Goal: Task Accomplishment & Management: Manage account settings

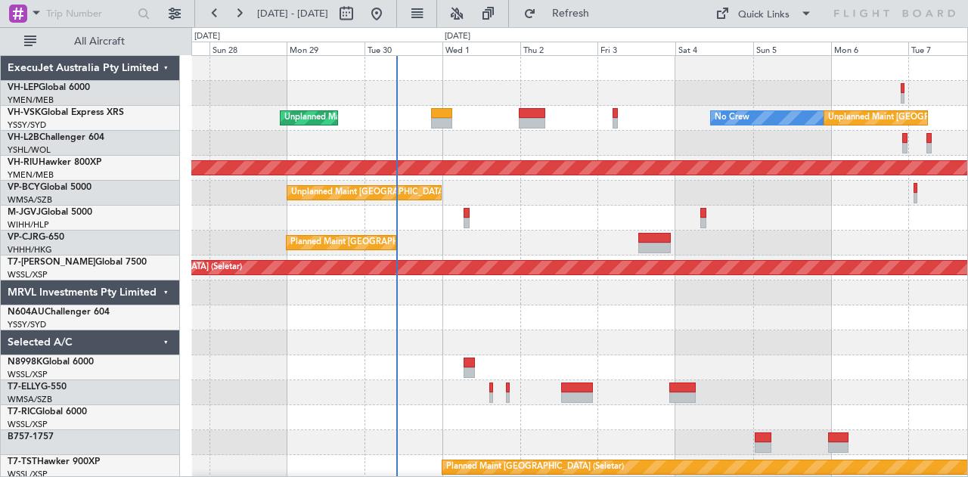
click at [377, 148] on div at bounding box center [579, 143] width 777 height 25
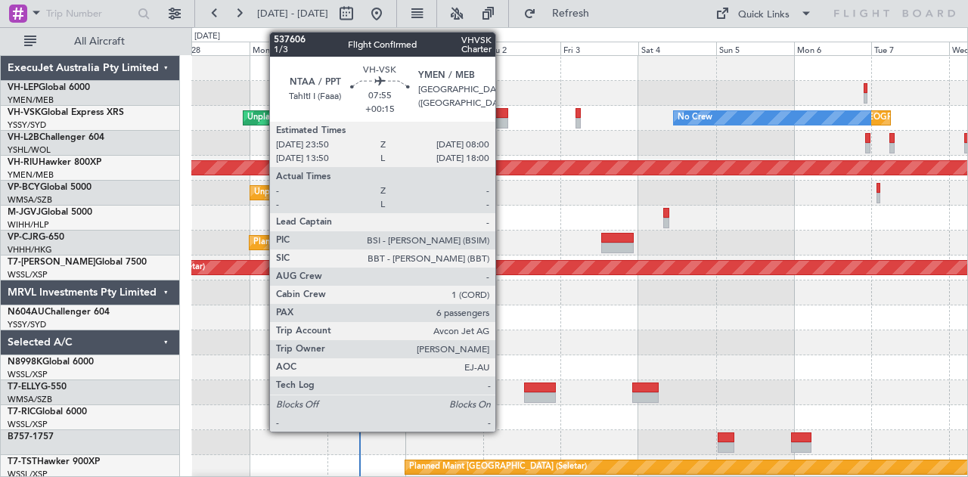
click at [503, 113] on div at bounding box center [495, 113] width 26 height 11
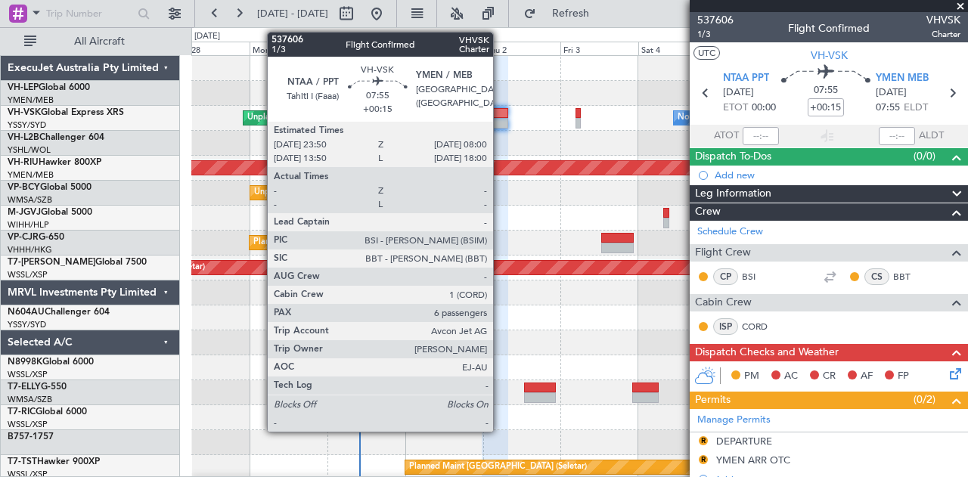
click at [501, 119] on div at bounding box center [495, 123] width 26 height 11
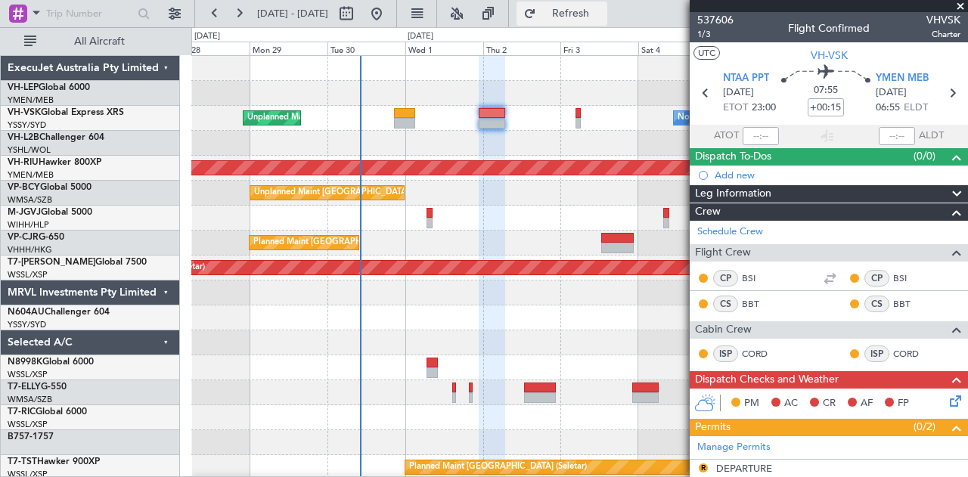
click at [599, 8] on span "Refresh" at bounding box center [571, 13] width 64 height 11
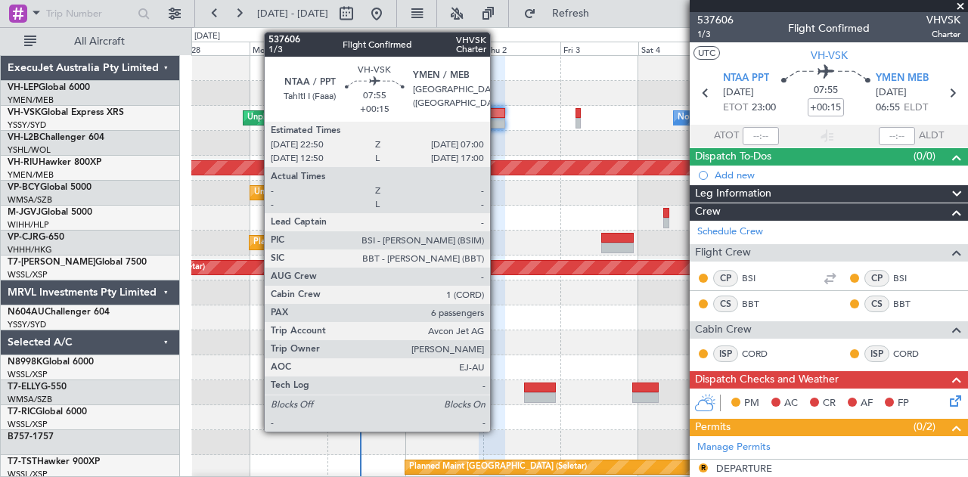
click at [498, 114] on div at bounding box center [492, 113] width 26 height 11
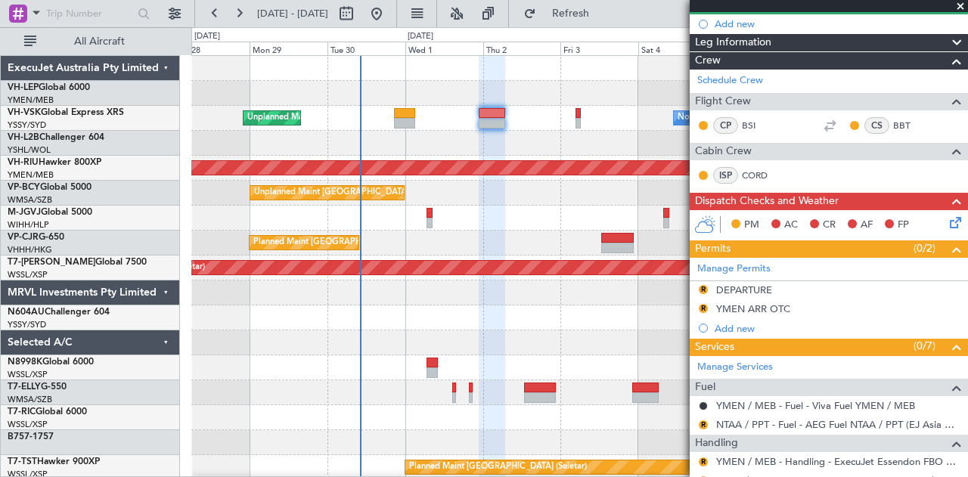
scroll to position [454, 0]
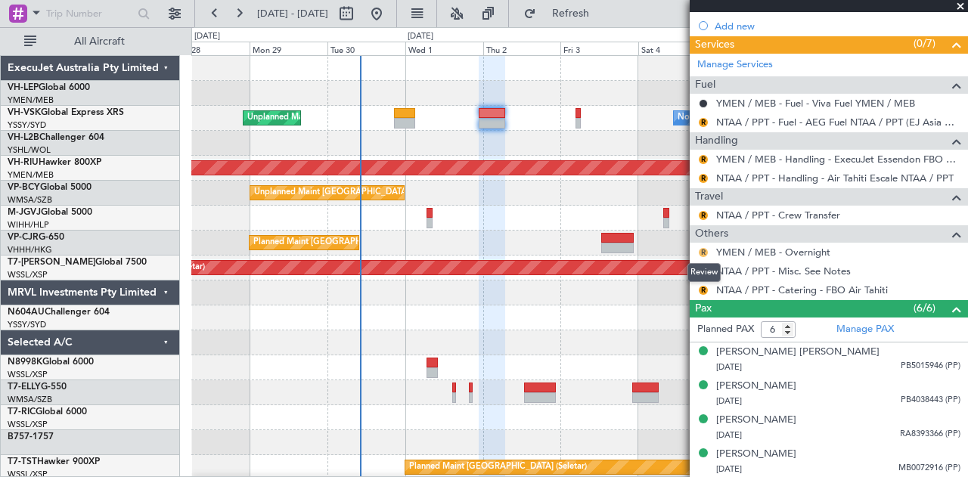
click at [703, 248] on button "R" at bounding box center [703, 252] width 9 height 9
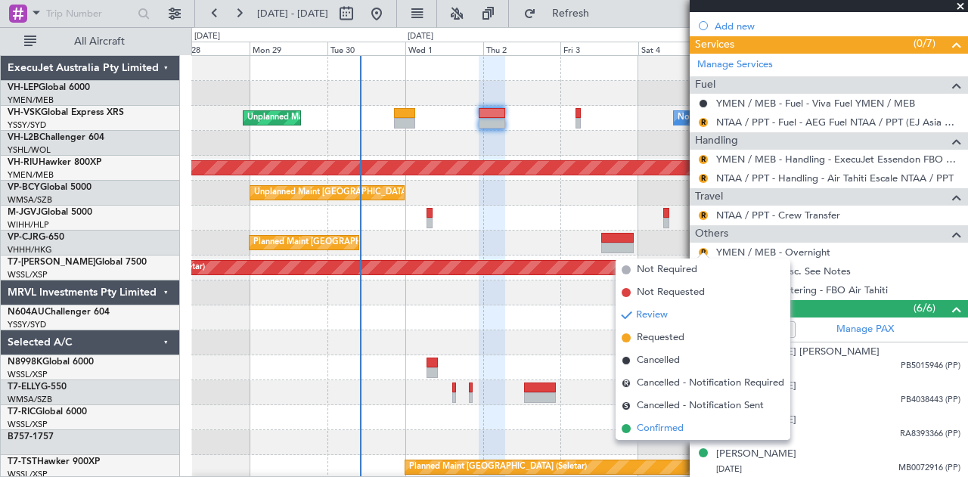
click at [644, 432] on span "Confirmed" at bounding box center [660, 428] width 47 height 15
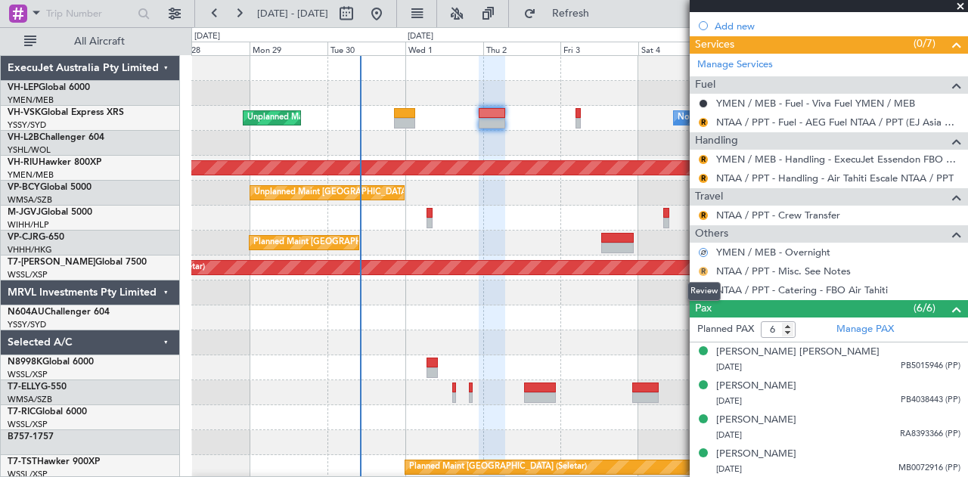
click at [706, 267] on button "R" at bounding box center [703, 271] width 9 height 9
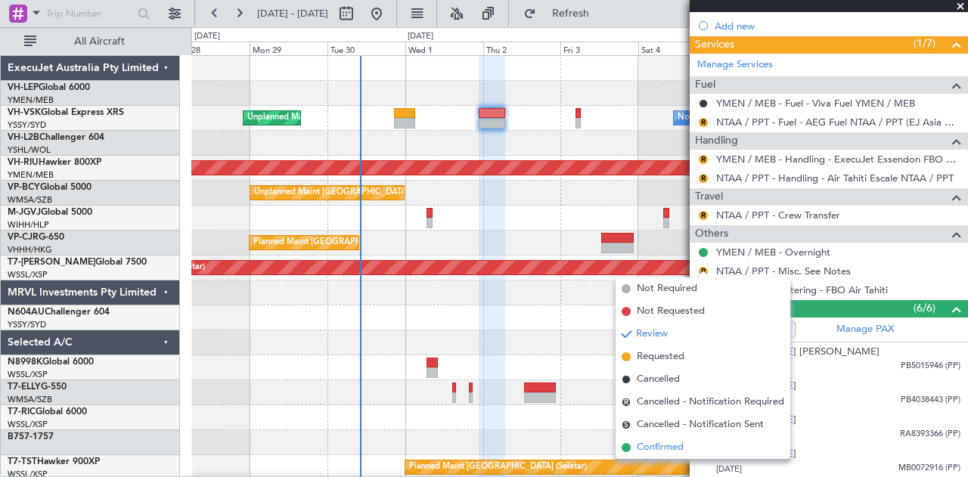
click at [641, 443] on span "Confirmed" at bounding box center [660, 447] width 47 height 15
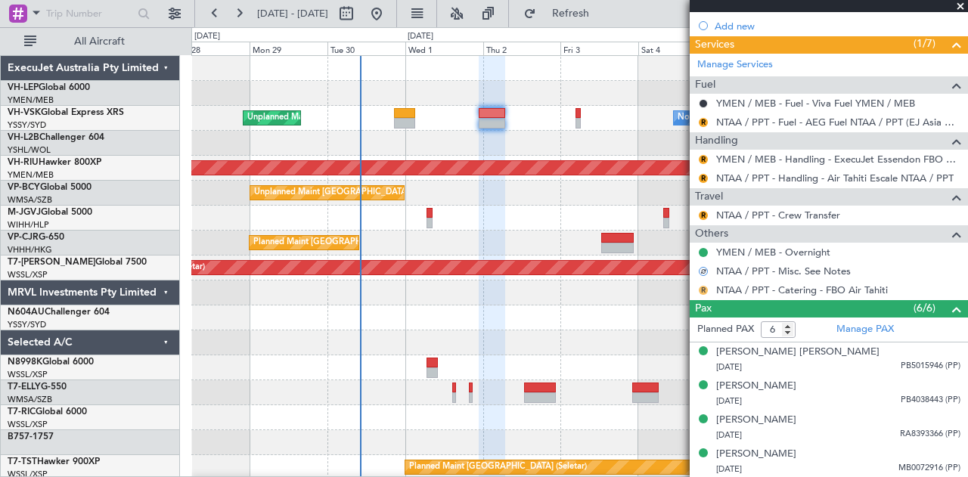
click at [701, 286] on button "R" at bounding box center [703, 290] width 9 height 9
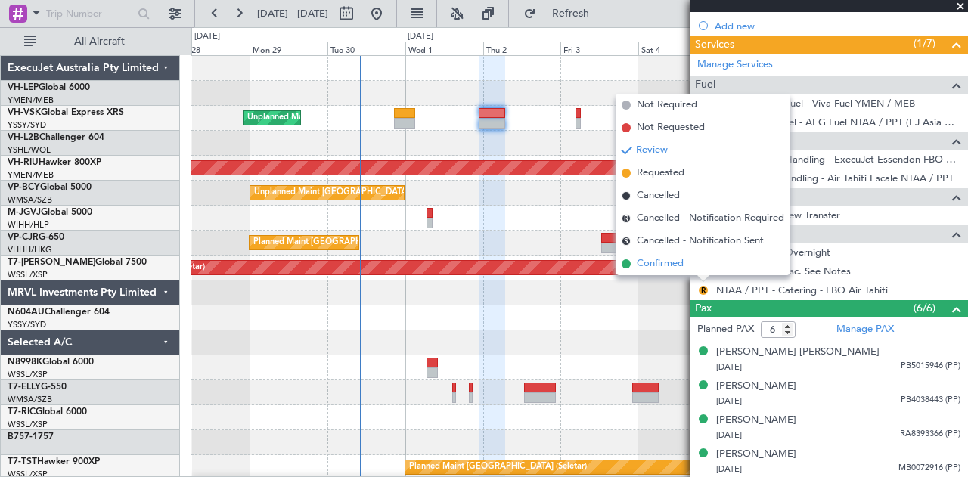
click at [669, 265] on span "Confirmed" at bounding box center [660, 263] width 47 height 15
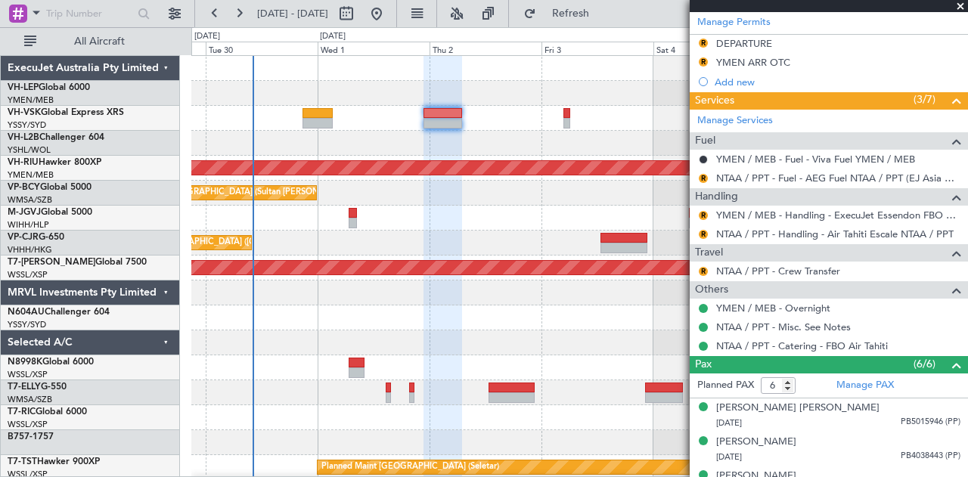
scroll to position [378, 0]
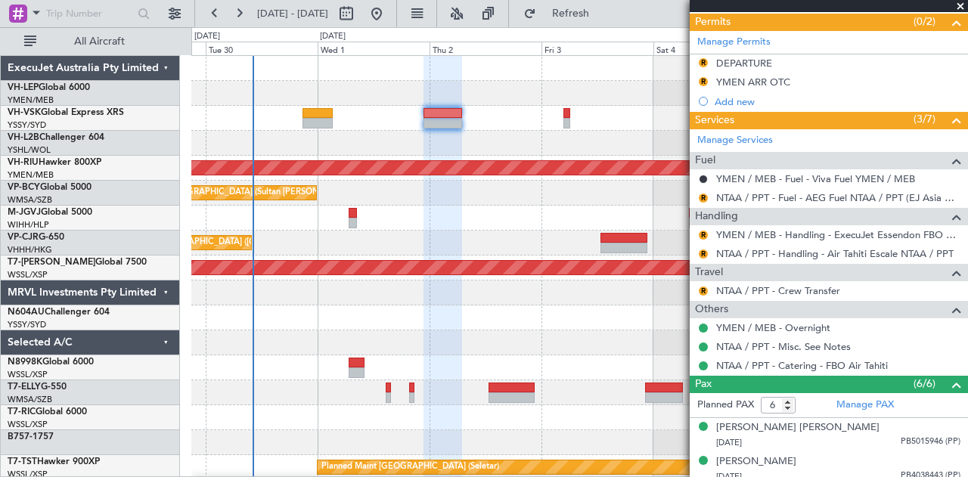
click at [323, 107] on div "Unplanned Maint [GEOGRAPHIC_DATA] ([GEOGRAPHIC_DATA]) No Crew Unplanned Maint S…" at bounding box center [579, 118] width 777 height 25
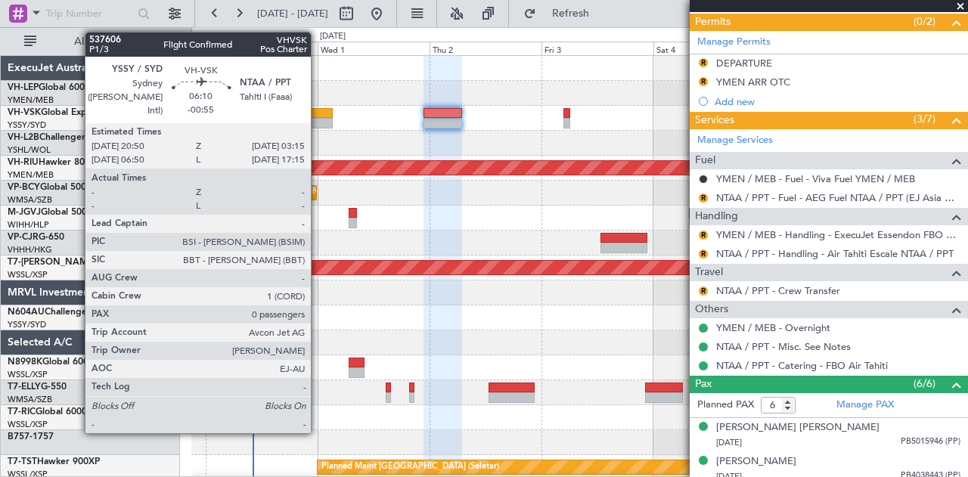
click at [318, 112] on div at bounding box center [317, 113] width 30 height 11
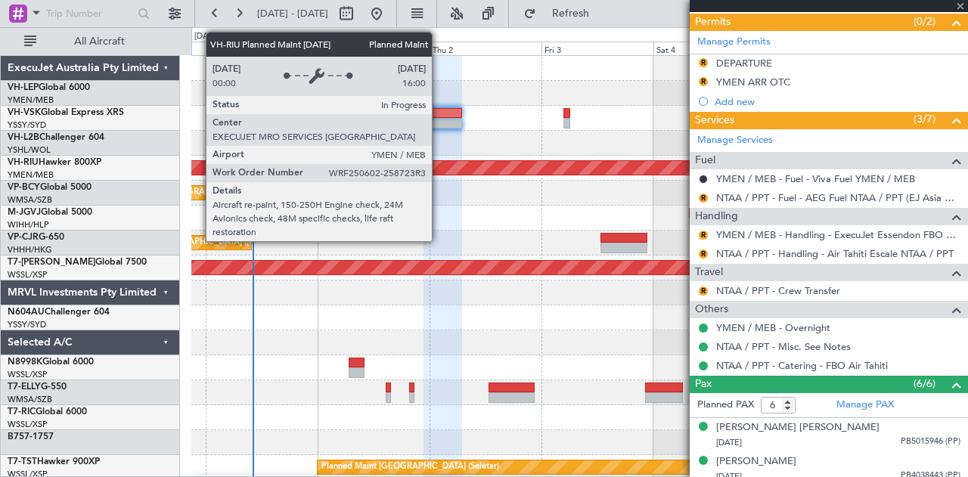
type input "-00:55"
type input "0"
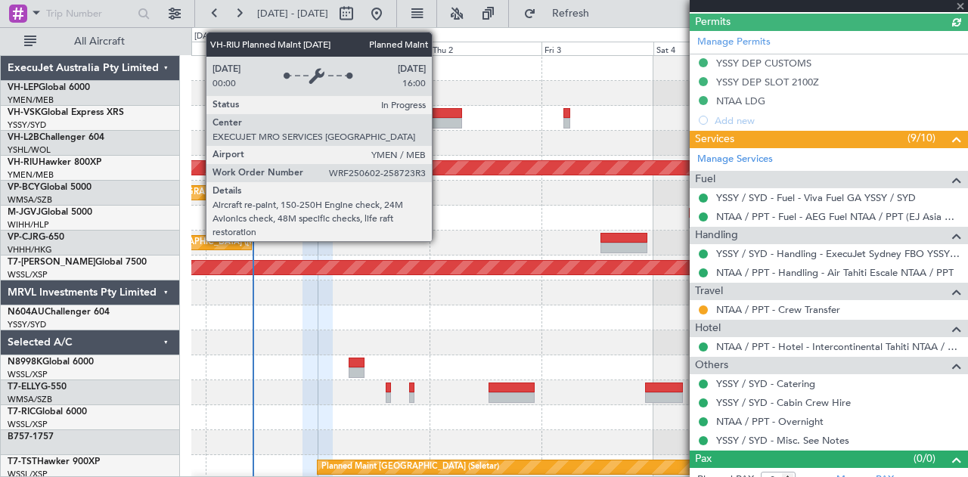
type input "[PERSON_NAME] (BTA)"
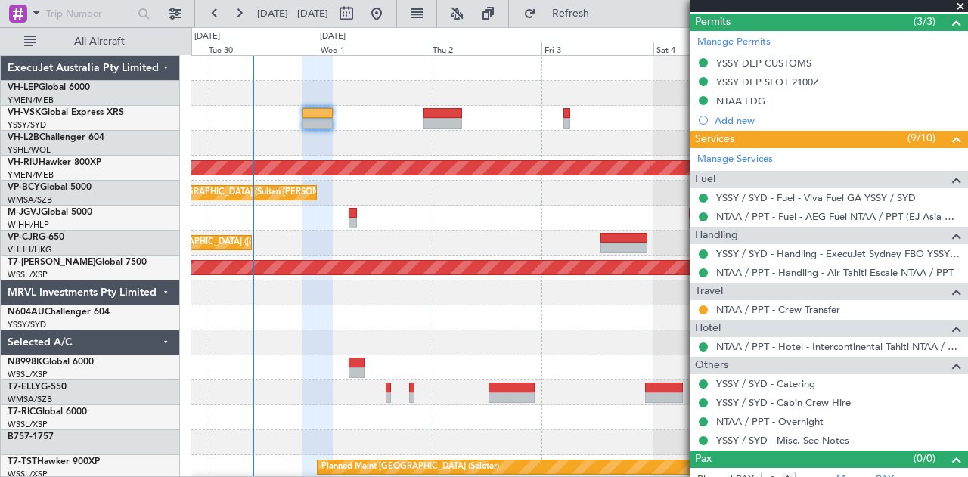
click at [960, 2] on span at bounding box center [960, 7] width 15 height 14
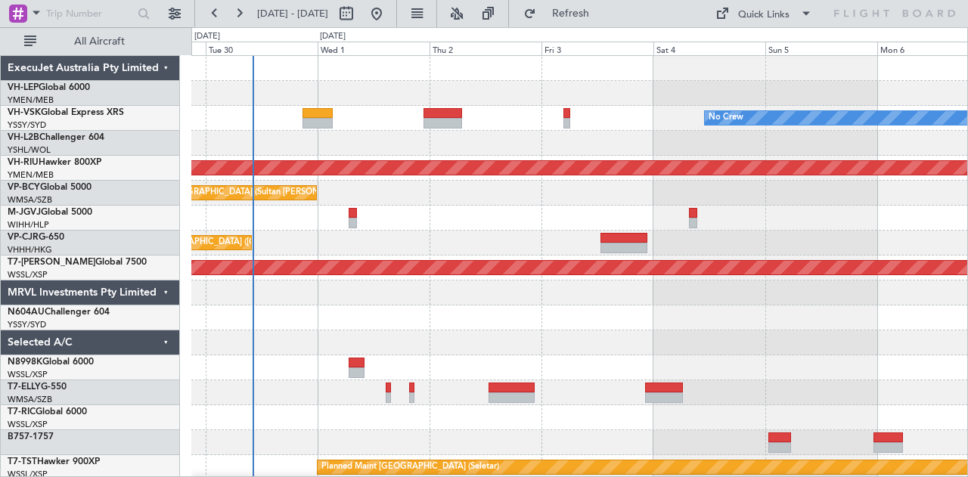
scroll to position [0, 0]
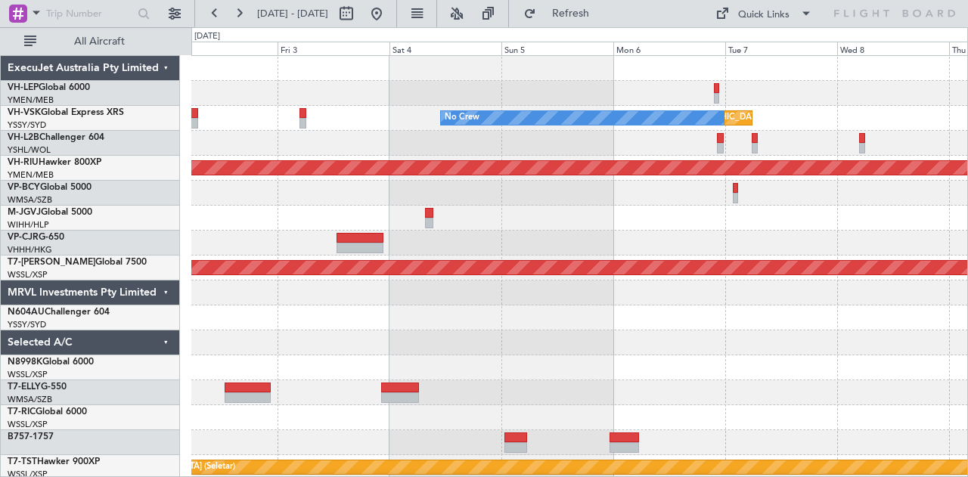
click at [357, 146] on div at bounding box center [579, 143] width 777 height 25
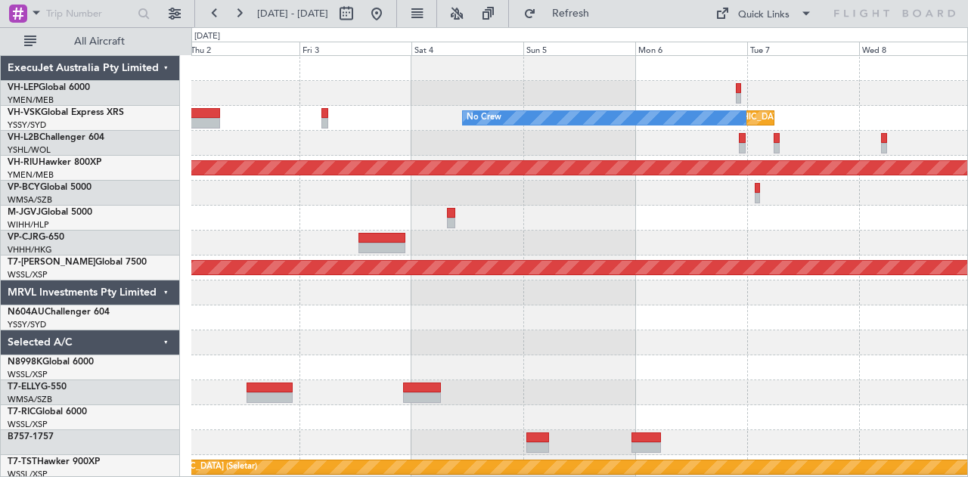
click at [464, 125] on div "Unplanned Maint [GEOGRAPHIC_DATA] ([GEOGRAPHIC_DATA]) No Crew" at bounding box center [579, 118] width 777 height 25
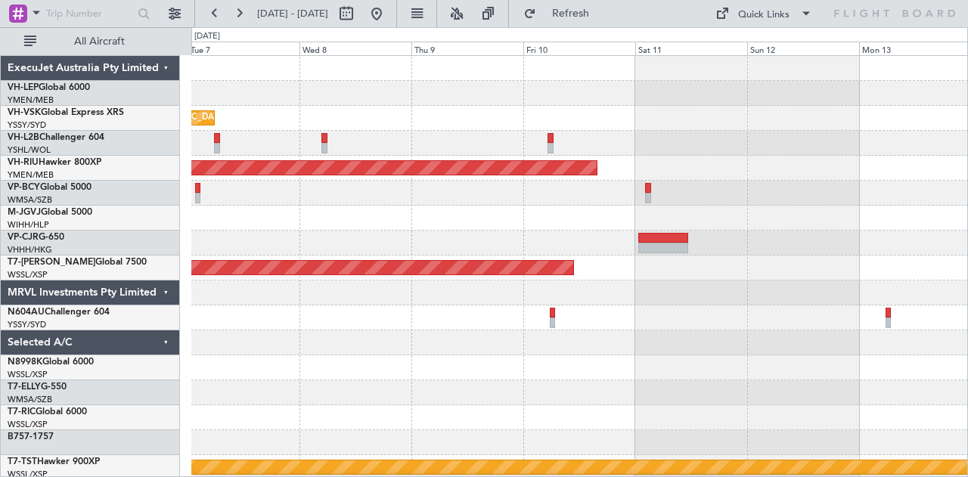
click at [502, 138] on div "Unplanned Maint [GEOGRAPHIC_DATA] ([GEOGRAPHIC_DATA]) No Crew Planned Maint [GE…" at bounding box center [579, 468] width 777 height 824
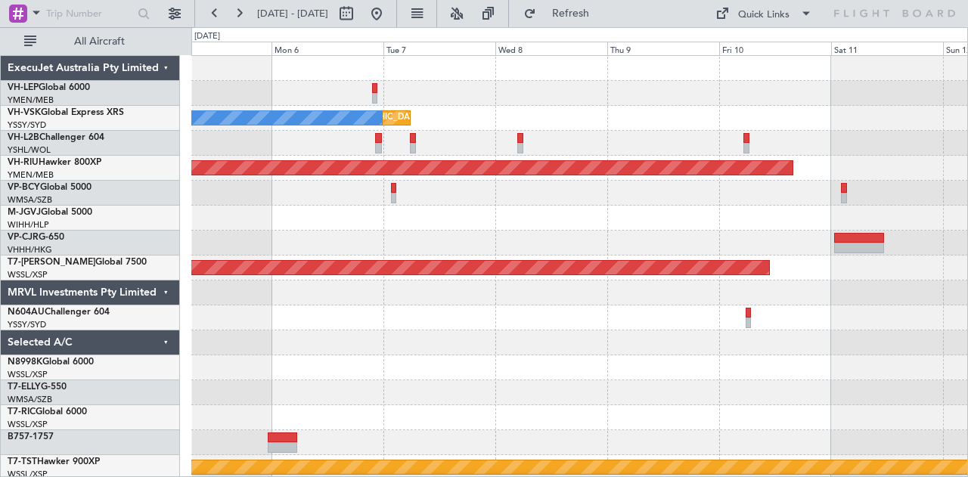
click at [594, 140] on div "Unplanned Maint [GEOGRAPHIC_DATA] ([GEOGRAPHIC_DATA]) No Crew Planned Maint [GE…" at bounding box center [579, 468] width 777 height 824
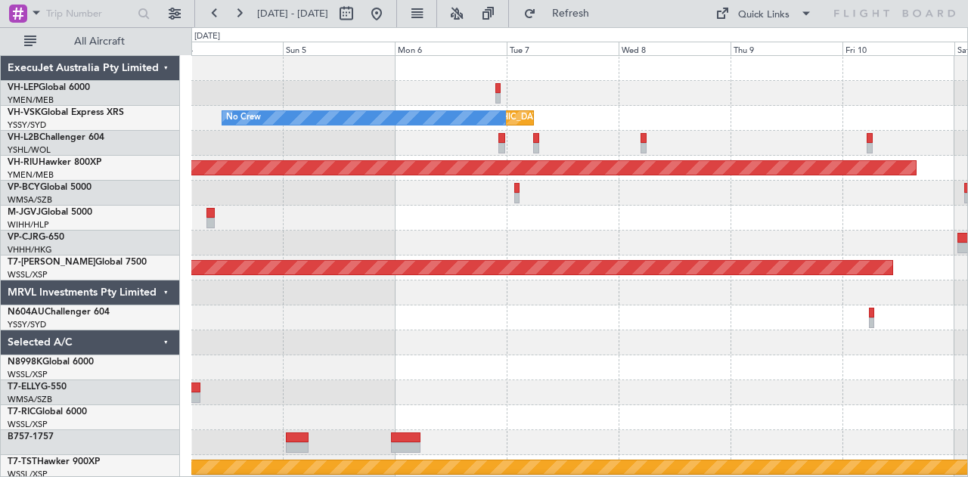
click at [484, 114] on div "Unplanned Maint [GEOGRAPHIC_DATA] ([GEOGRAPHIC_DATA]) No Crew Planned Maint [GE…" at bounding box center [579, 468] width 777 height 824
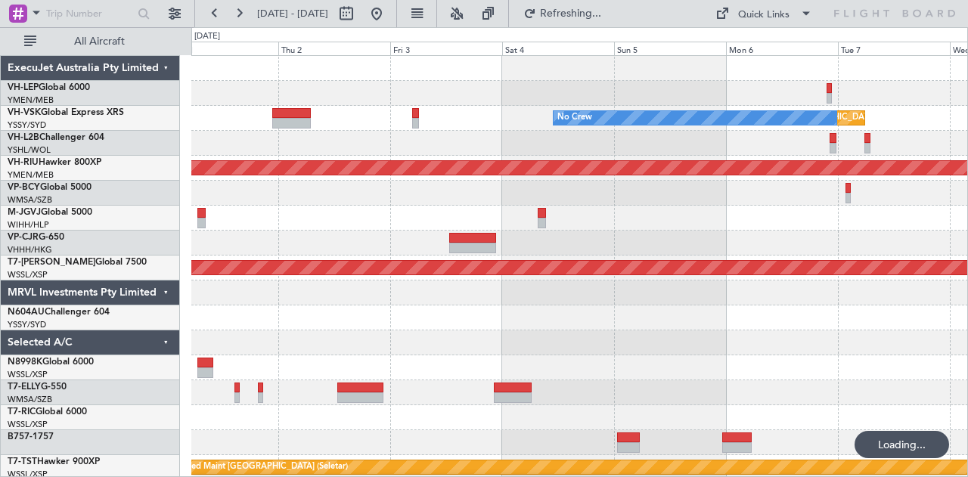
click at [584, 132] on div "Unplanned Maint [GEOGRAPHIC_DATA] ([GEOGRAPHIC_DATA]) No Crew Unplanned Maint S…" at bounding box center [579, 468] width 777 height 824
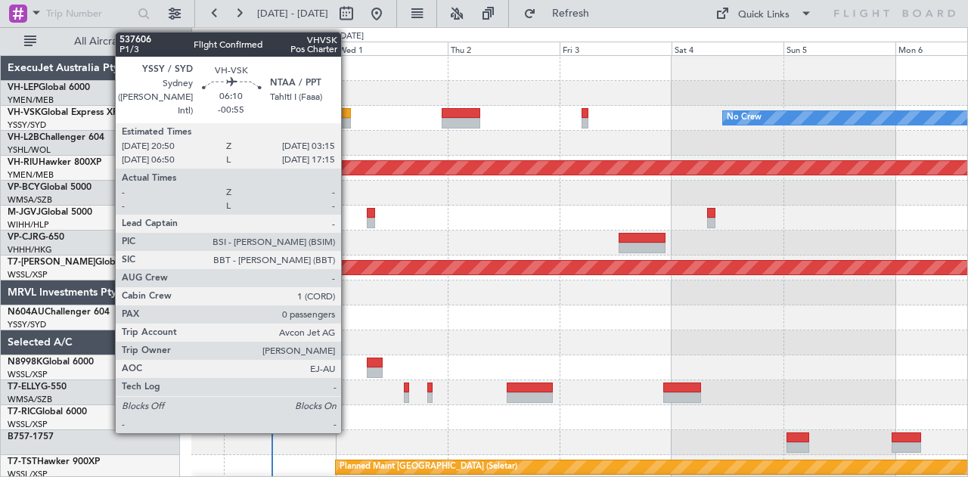
click at [349, 116] on div at bounding box center [336, 113] width 30 height 11
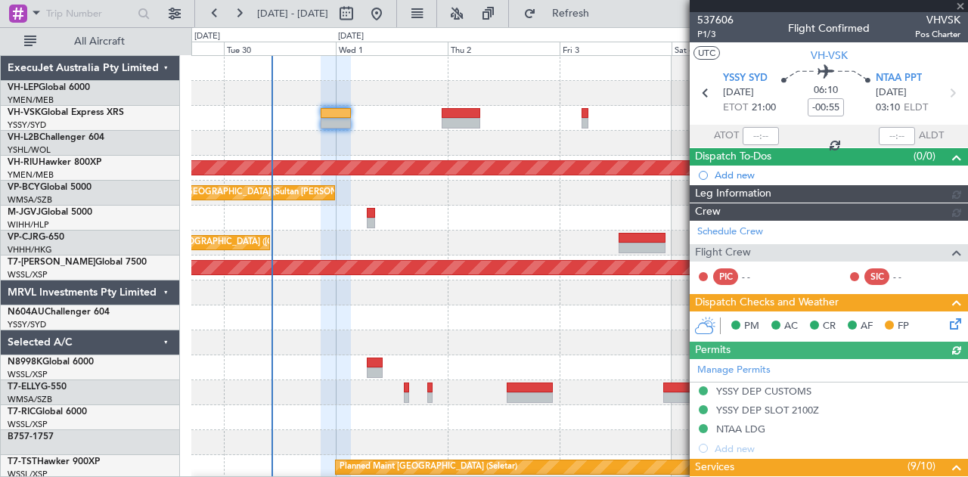
type input "[PERSON_NAME] (BTA)"
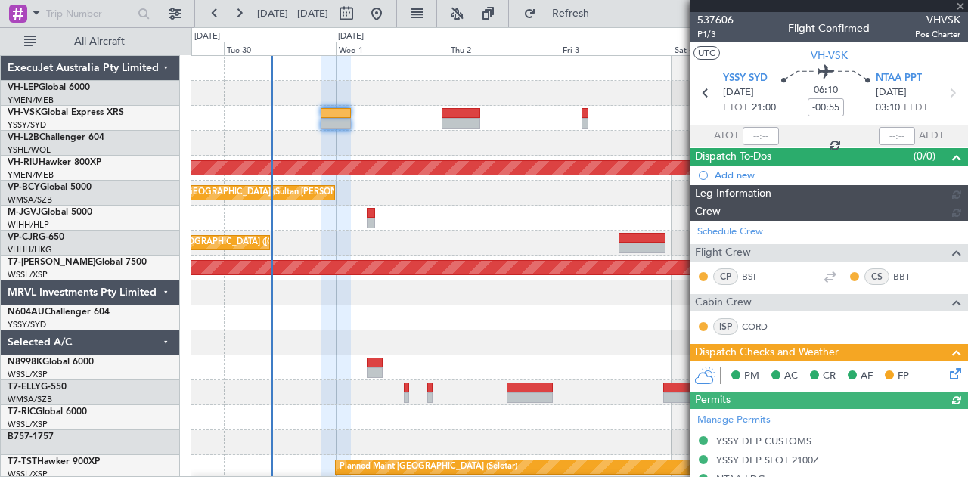
type input "[PERSON_NAME] (BTA)"
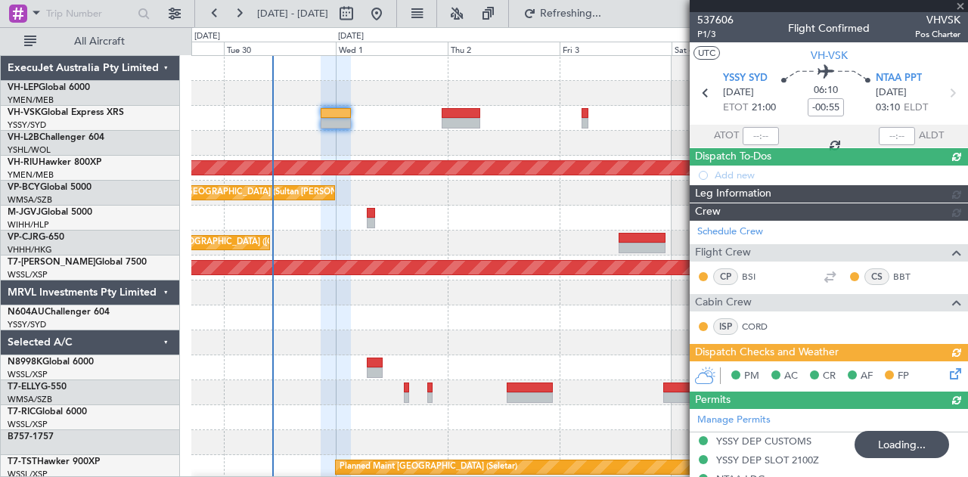
type input "[PERSON_NAME] (BTA)"
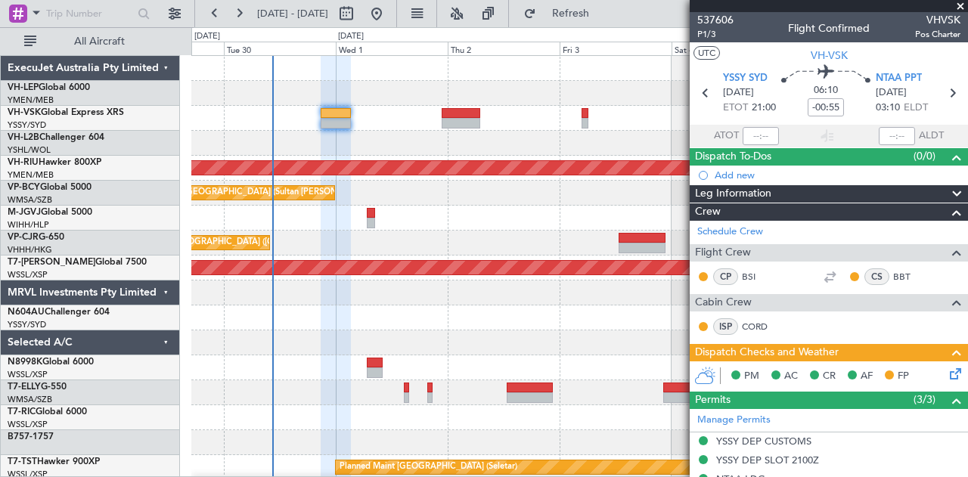
type input "[PERSON_NAME] (BTA)"
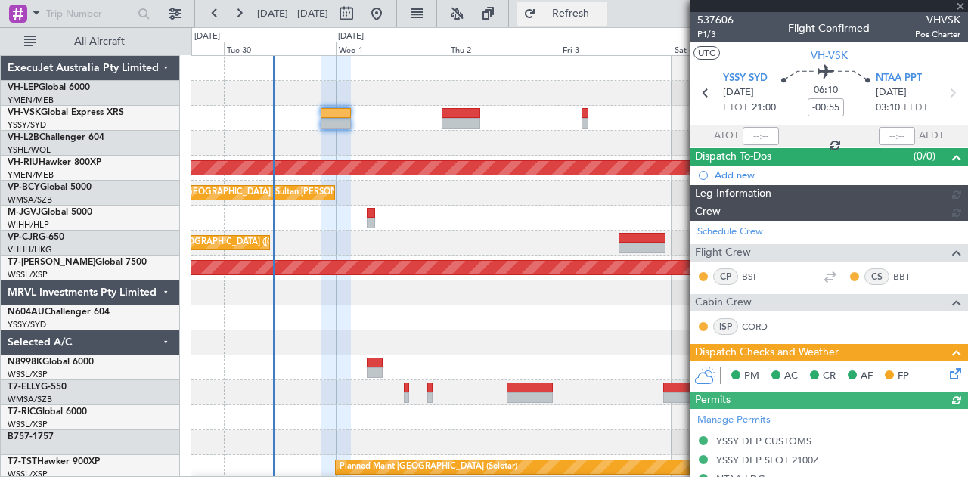
type input "[PERSON_NAME] (BTA)"
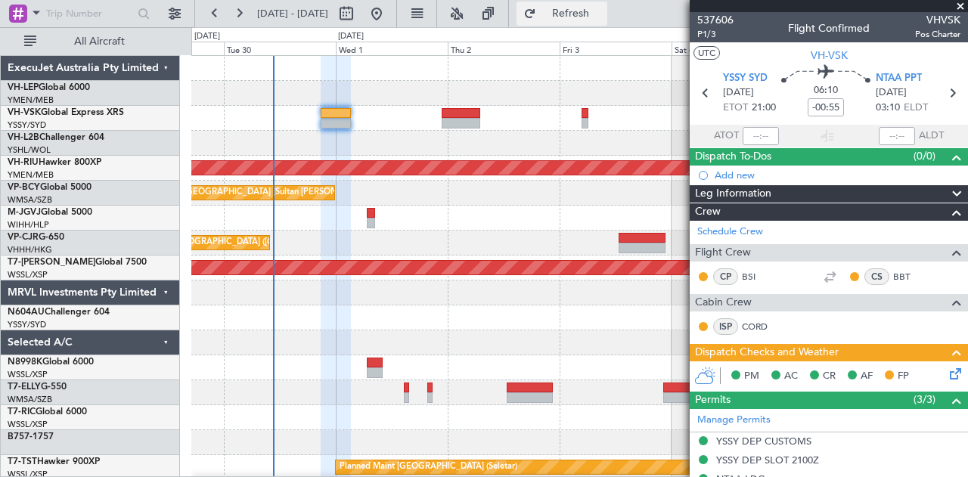
type input "[PERSON_NAME] (BTA)"
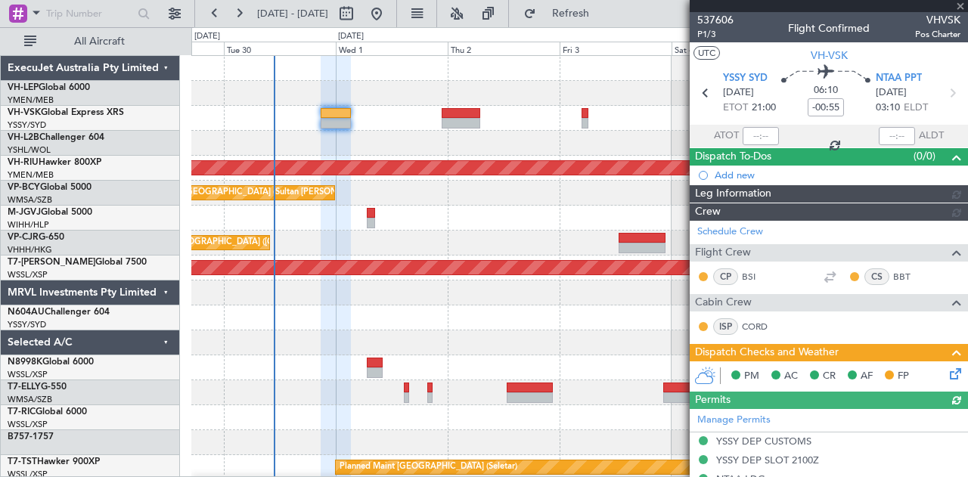
type input "[PERSON_NAME] (BTA)"
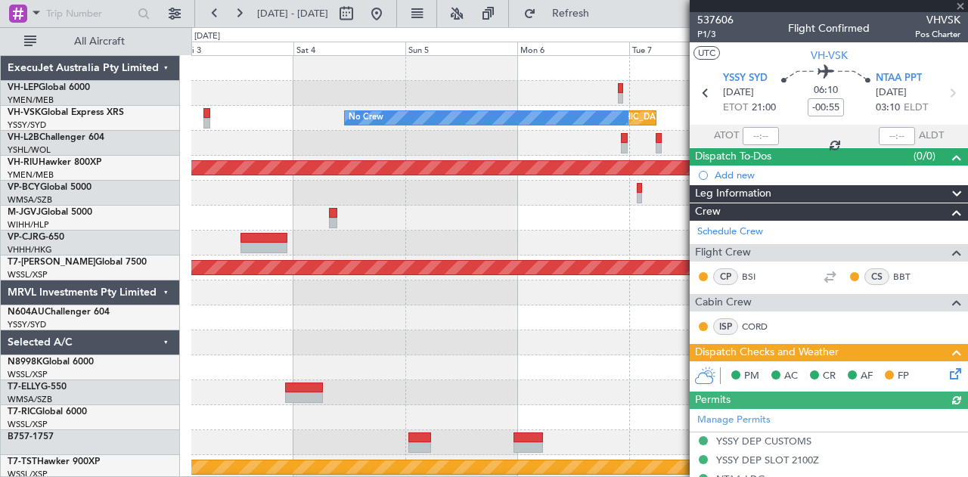
click at [174, 146] on div "Unplanned Maint [GEOGRAPHIC_DATA] ([GEOGRAPHIC_DATA]) No Crew Planned Maint [GE…" at bounding box center [484, 252] width 968 height 450
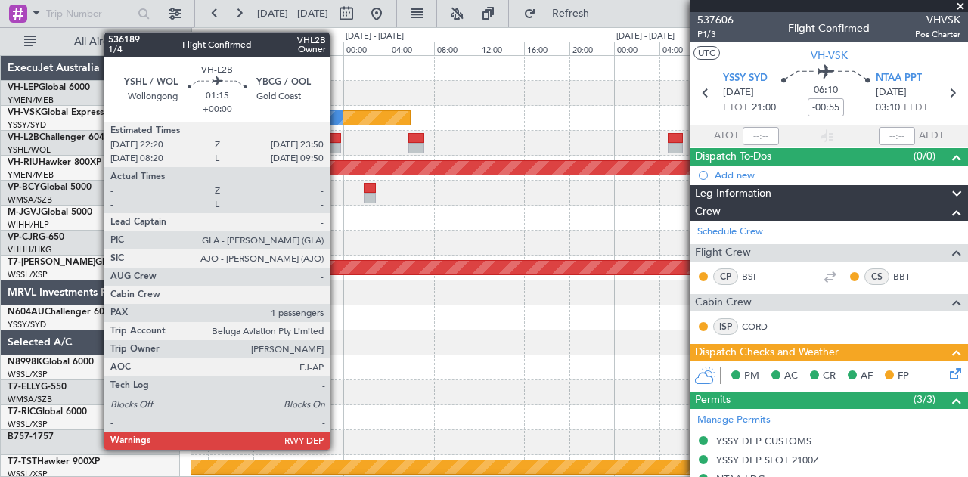
click at [337, 140] on div at bounding box center [332, 138] width 17 height 11
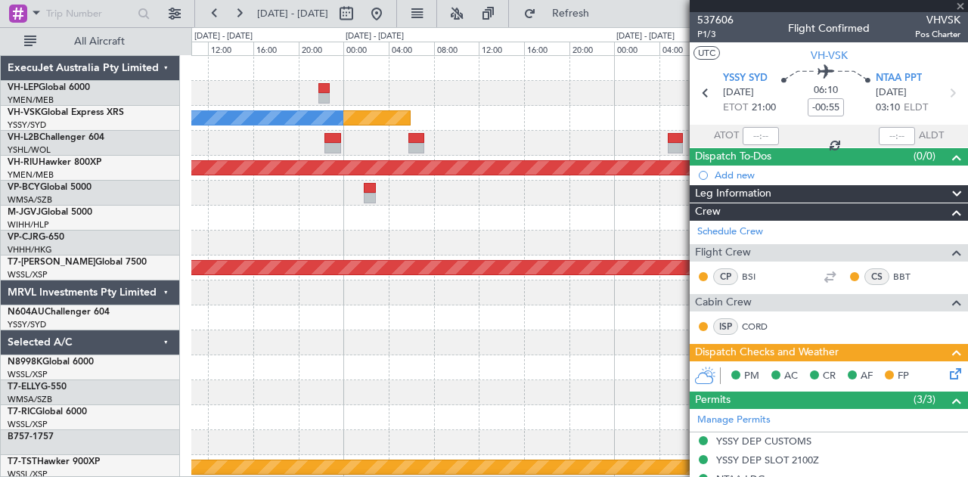
type input "1"
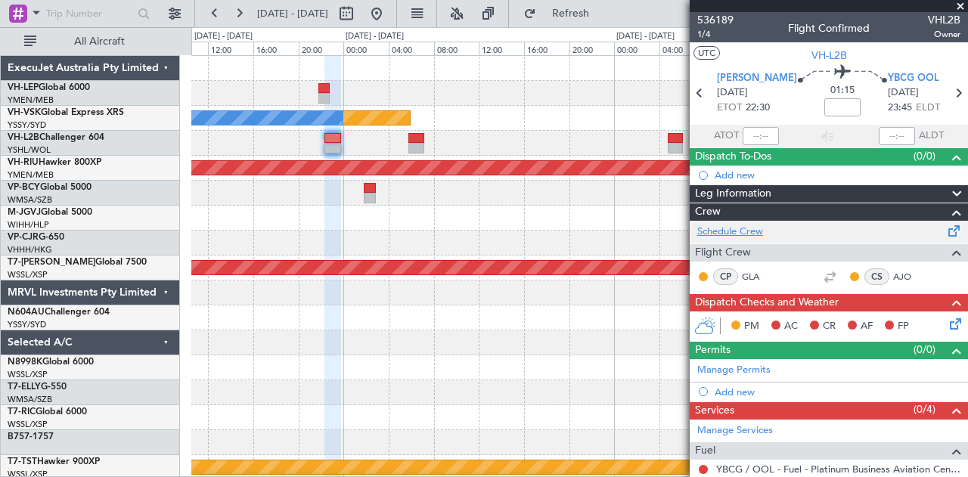
click at [737, 229] on link "Schedule Crew" at bounding box center [730, 232] width 66 height 15
click at [746, 227] on link "Schedule Crew" at bounding box center [730, 232] width 66 height 15
click at [736, 227] on link "Schedule Crew" at bounding box center [730, 232] width 66 height 15
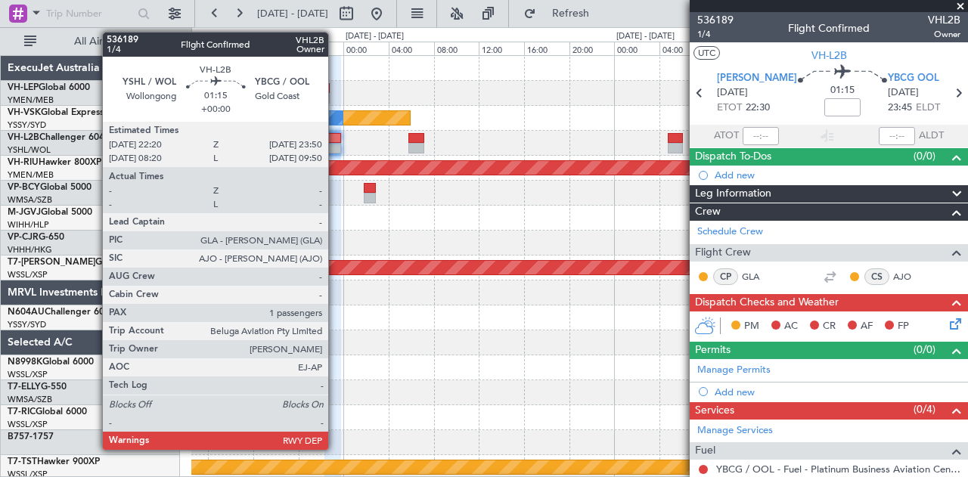
click at [336, 147] on div at bounding box center [332, 148] width 17 height 11
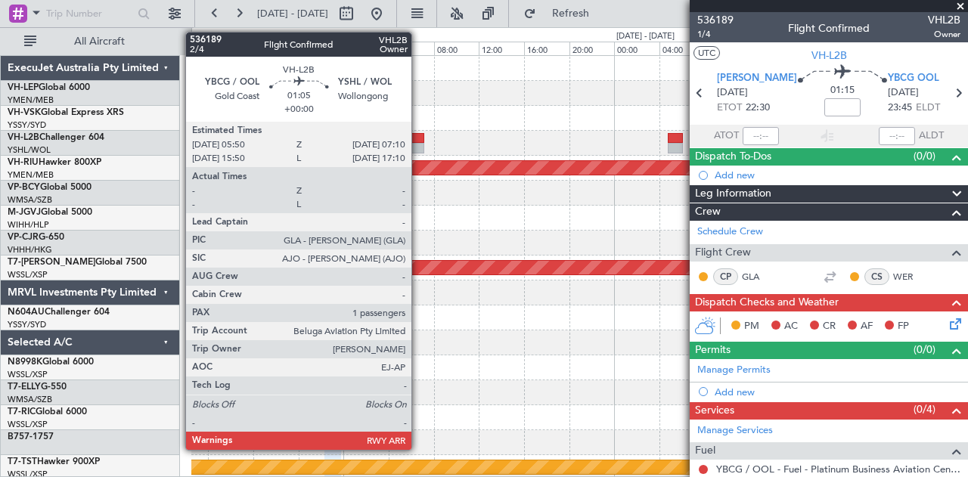
click at [419, 138] on div at bounding box center [415, 138] width 15 height 11
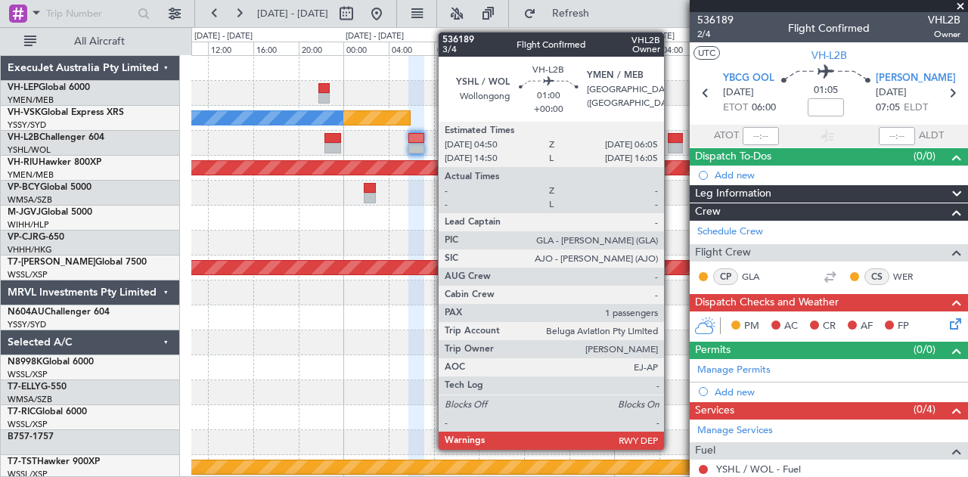
click at [672, 140] on div at bounding box center [675, 138] width 14 height 11
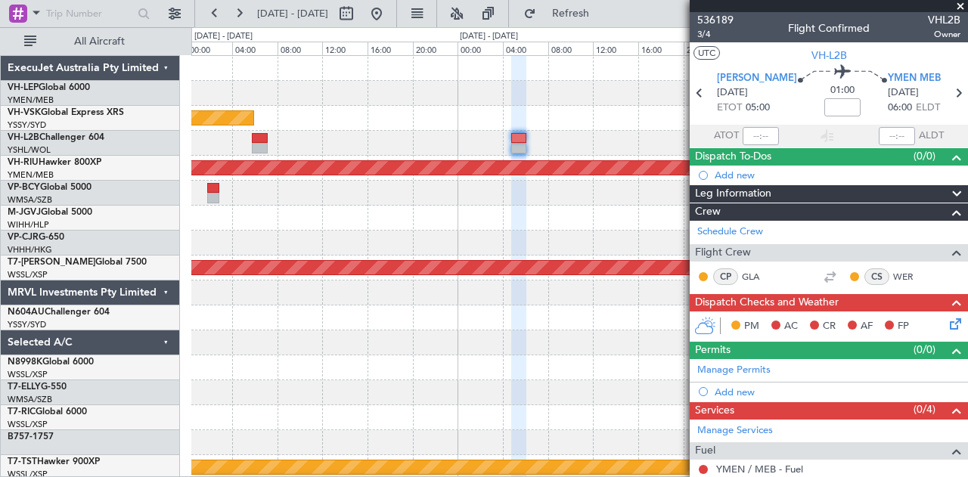
click at [366, 237] on div "Unplanned Maint [GEOGRAPHIC_DATA] ([GEOGRAPHIC_DATA]) No Crew Planned Maint [GE…" at bounding box center [579, 468] width 777 height 824
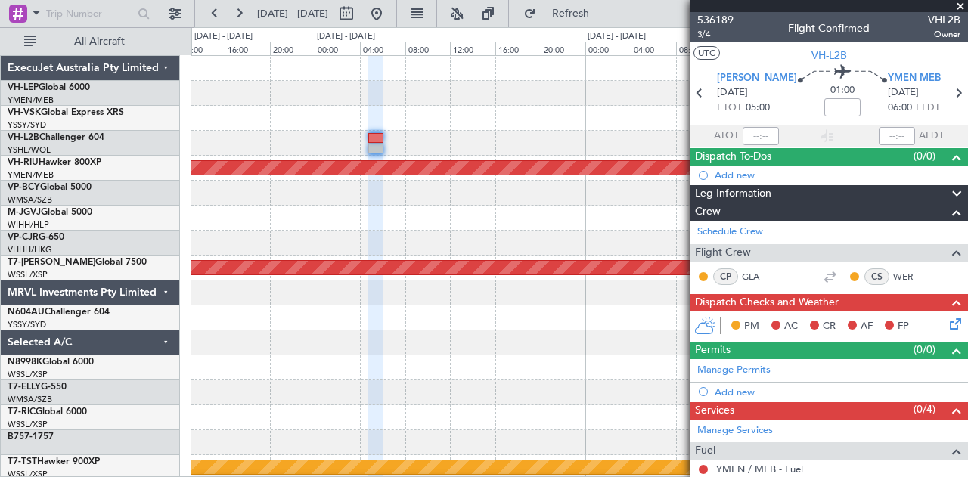
click at [273, 244] on div "No Crew Unplanned Maint [GEOGRAPHIC_DATA] ([GEOGRAPHIC_DATA]) Planned Maint [GE…" at bounding box center [579, 468] width 777 height 824
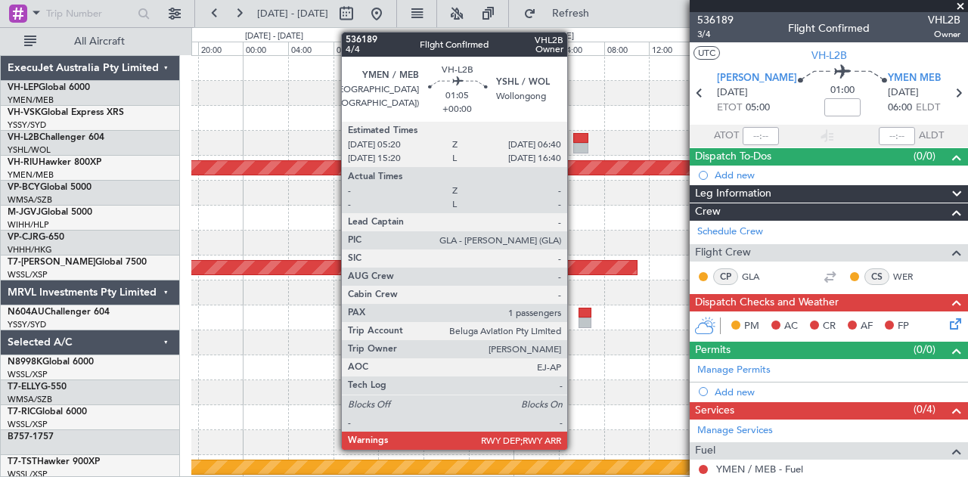
click at [575, 141] on div at bounding box center [580, 138] width 15 height 11
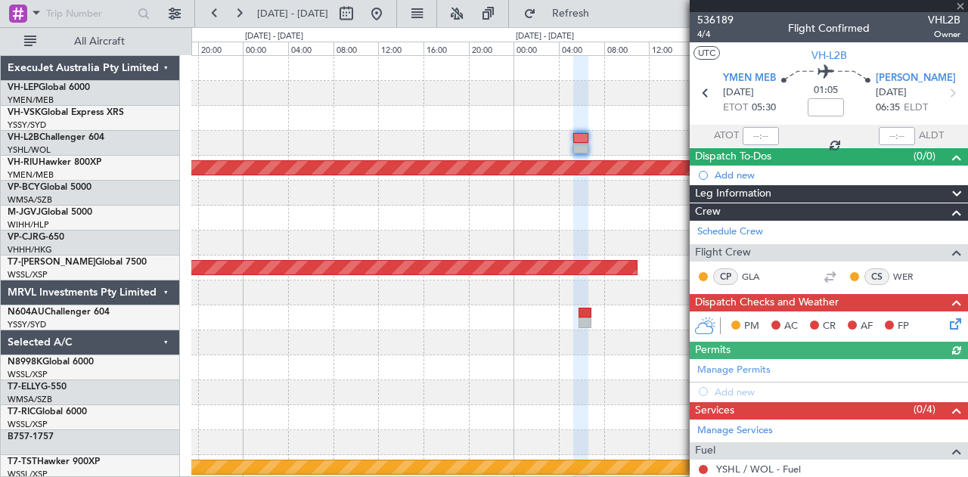
click at [535, 120] on div at bounding box center [579, 118] width 777 height 25
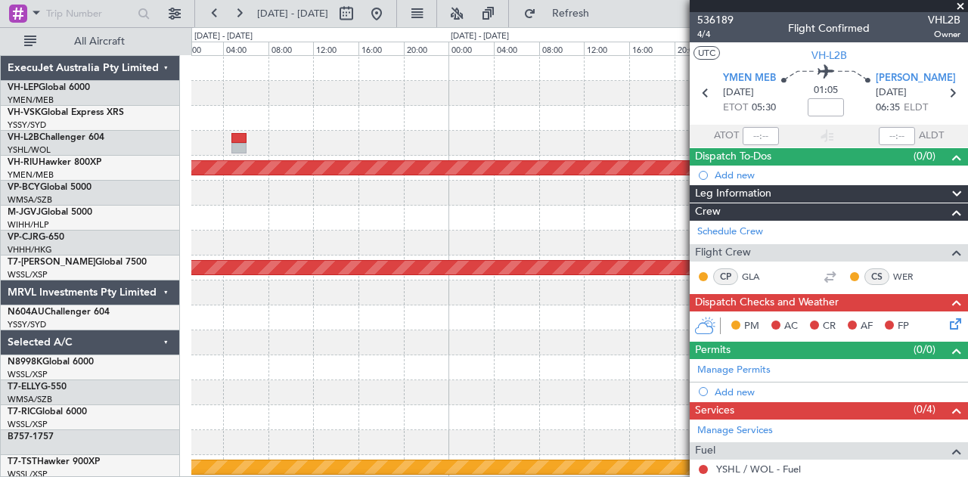
click at [612, 137] on div "Planned Maint [GEOGRAPHIC_DATA] ([GEOGRAPHIC_DATA]) - - NZAA 00:50 Z VHHH 11:30…" at bounding box center [579, 468] width 777 height 824
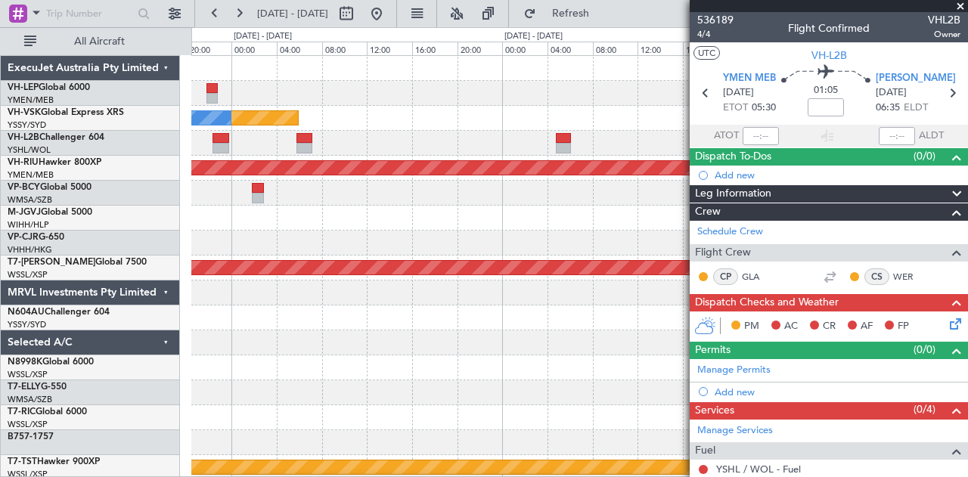
click at [588, 130] on div "Unplanned Maint [GEOGRAPHIC_DATA] ([GEOGRAPHIC_DATA]) No Crew Planned Maint [GE…" at bounding box center [579, 468] width 777 height 824
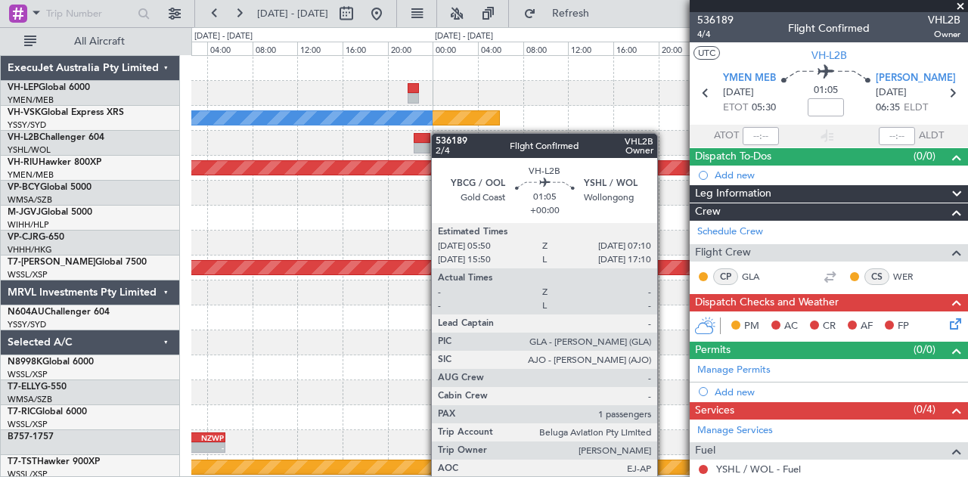
click at [555, 139] on div at bounding box center [579, 143] width 777 height 25
